Goal: Find specific page/section: Find specific page/section

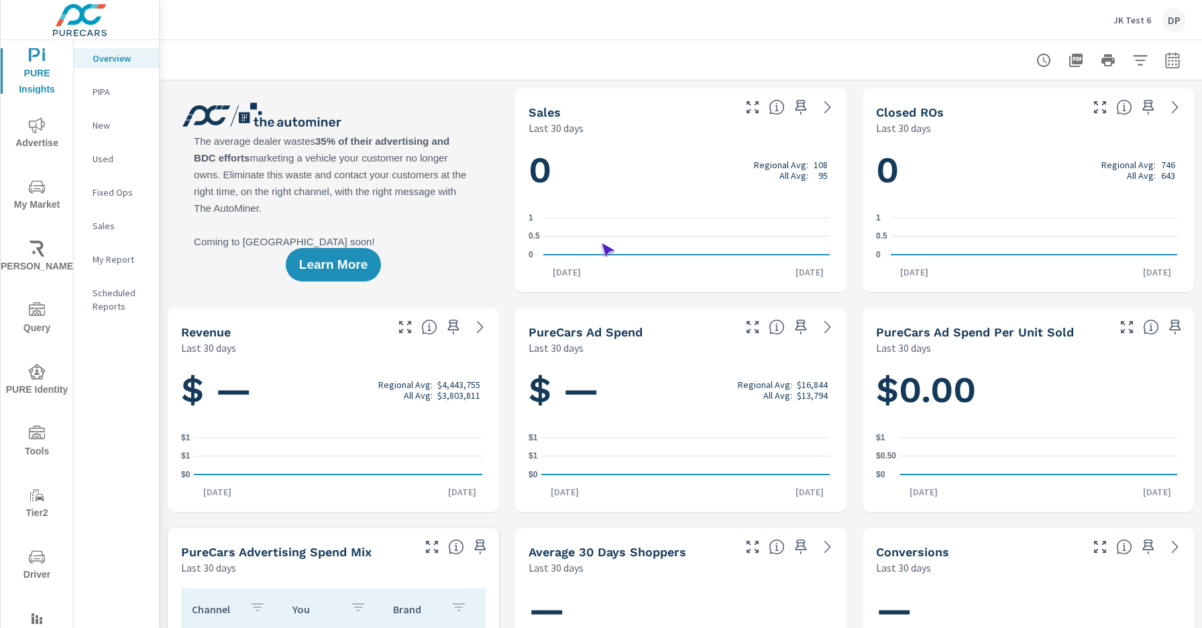
scroll to position [1, 0]
click at [34, 566] on span "Driver" at bounding box center [37, 566] width 64 height 34
